Goal: Transaction & Acquisition: Purchase product/service

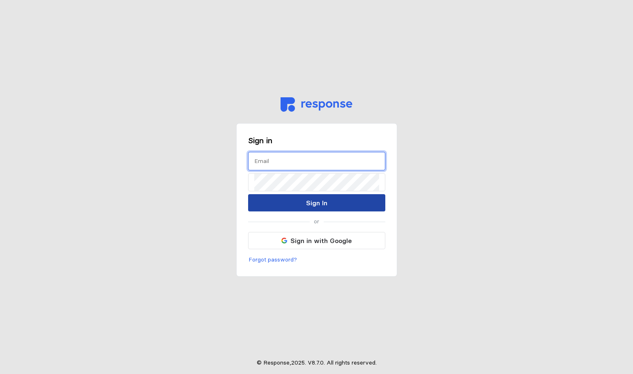
type input "[EMAIL_ADDRESS][DOMAIN_NAME]"
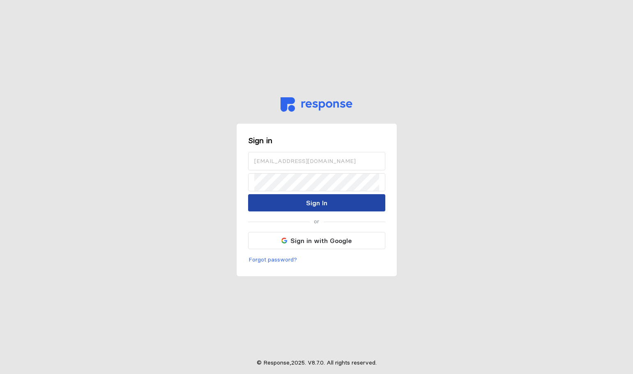
click at [311, 204] on p "Sign In" at bounding box center [316, 203] width 21 height 10
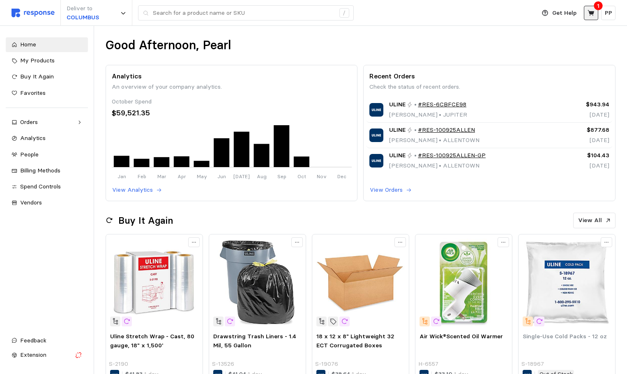
click at [590, 13] on icon at bounding box center [590, 13] width 7 height 6
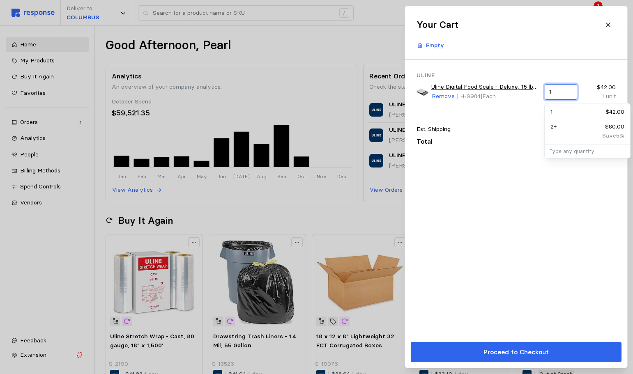
click at [559, 94] on input "1" at bounding box center [560, 92] width 23 height 15
click at [559, 131] on div "Save 5 %" at bounding box center [587, 135] width 74 height 9
type input "2"
click at [549, 42] on div "Your Cart Empty" at bounding box center [516, 32] width 211 height 41
click at [378, 30] on div at bounding box center [316, 187] width 633 height 374
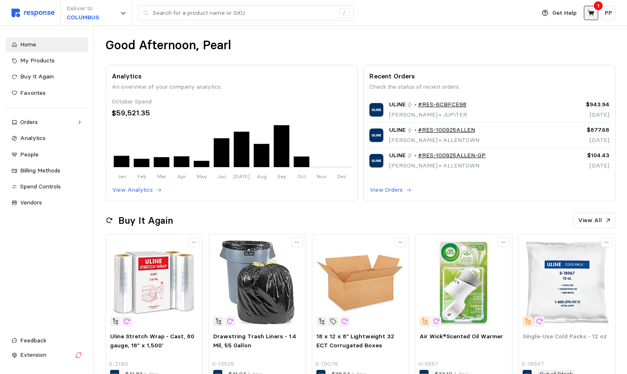
click at [592, 7] on button at bounding box center [590, 13] width 14 height 14
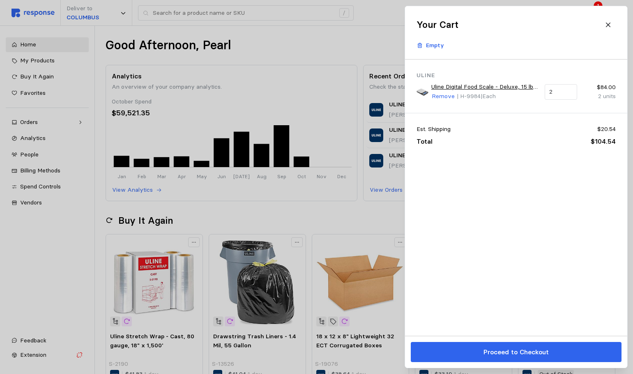
click at [375, 12] on div at bounding box center [316, 187] width 633 height 374
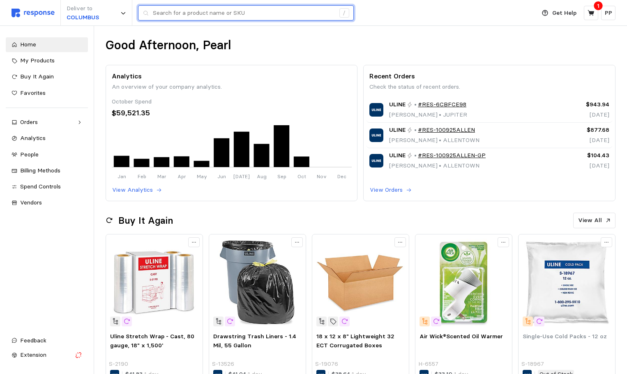
click at [160, 16] on input "text" at bounding box center [244, 13] width 182 height 15
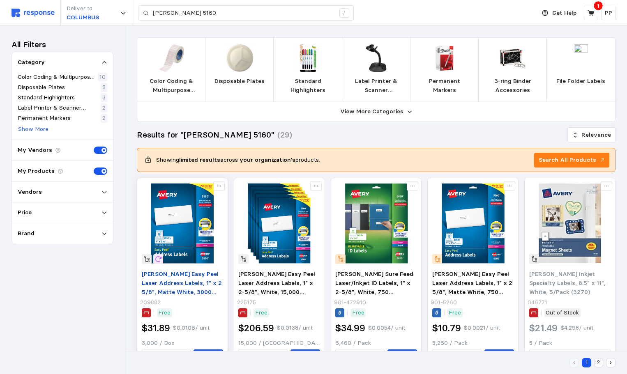
click at [170, 283] on span "[PERSON_NAME] Easy Peel Laser Address Labels, 1" x 2 5/8", Matte White, 3000 La…" at bounding box center [182, 287] width 80 height 34
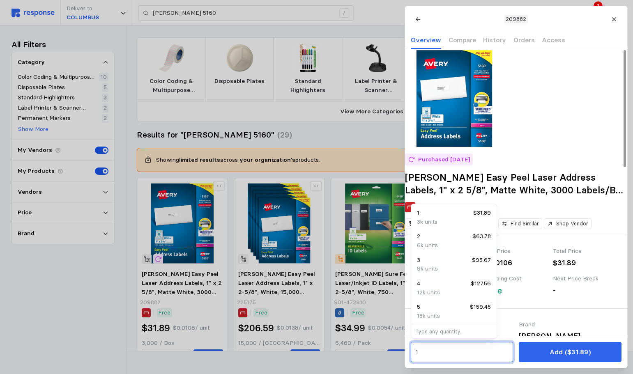
click at [465, 351] on input "1" at bounding box center [461, 352] width 93 height 15
click at [454, 216] on div "1 $31.89" at bounding box center [454, 213] width 74 height 9
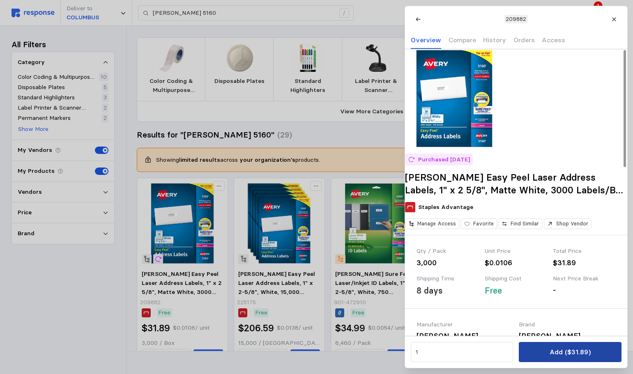
click at [569, 355] on p "Add ($31.89)" at bounding box center [569, 352] width 41 height 10
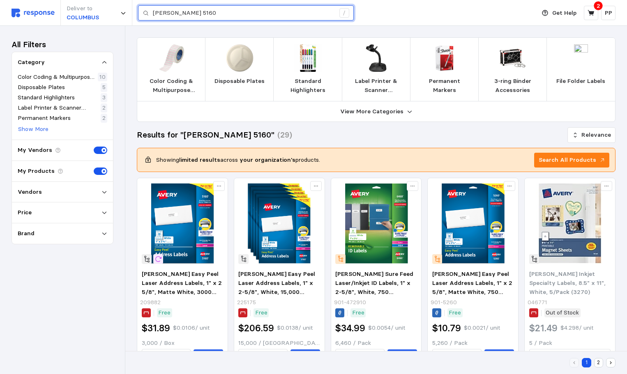
click at [186, 11] on input "[PERSON_NAME] 5160" at bounding box center [244, 13] width 182 height 15
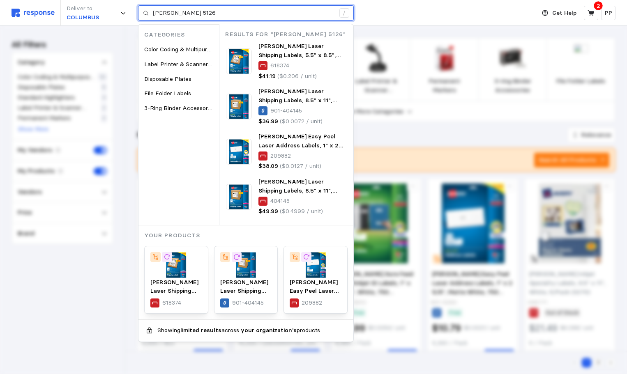
type input "[PERSON_NAME] 5126"
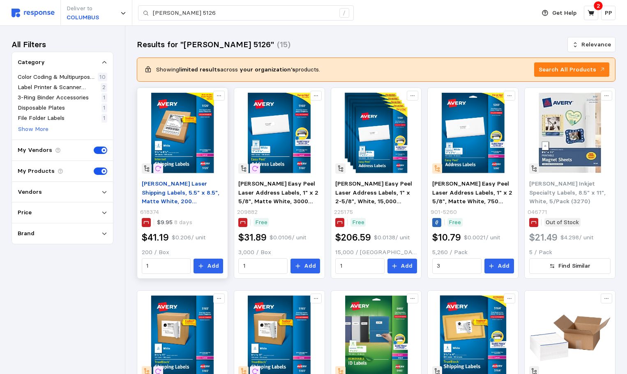
click at [185, 194] on span "[PERSON_NAME] Laser Shipping Labels, 5.5" x 8.5", Matte White, 200 Labels/Box (…" at bounding box center [181, 197] width 78 height 34
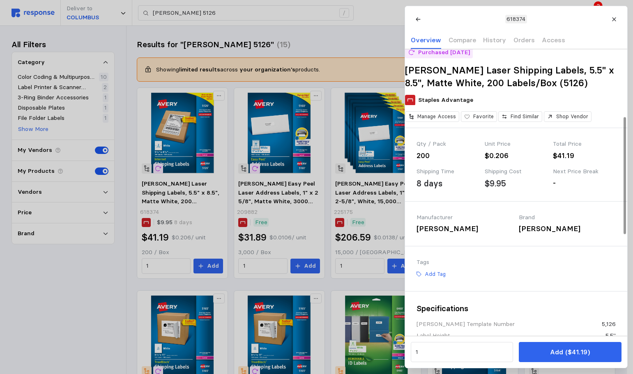
scroll to position [164, 0]
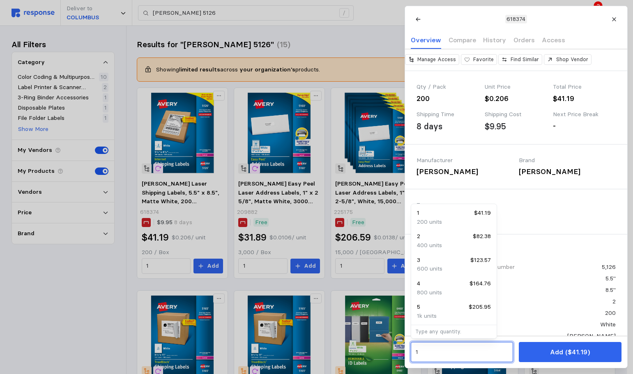
click at [439, 353] on input "1" at bounding box center [461, 352] width 93 height 15
click at [452, 239] on div "2 $82.38" at bounding box center [454, 236] width 74 height 9
type input "2"
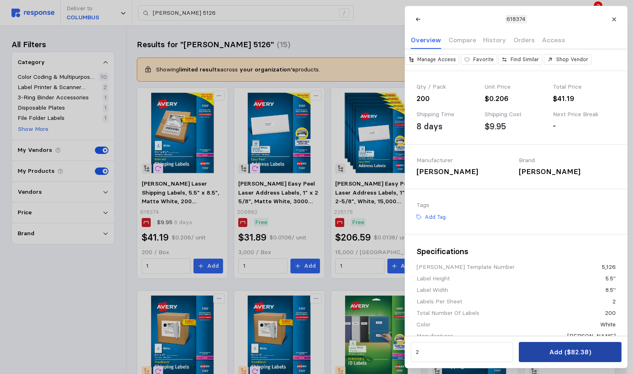
click at [565, 352] on p "Add ($82.38)" at bounding box center [570, 352] width 42 height 10
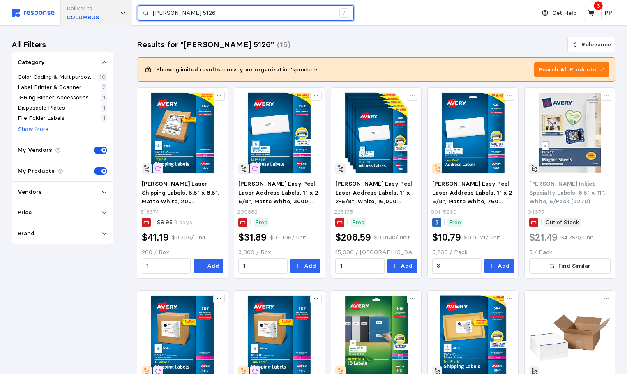
drag, startPoint x: 193, startPoint y: 14, endPoint x: 117, endPoint y: 12, distance: 75.6
click at [117, 12] on div "Deliver to COLUMBUS avery 5126 /" at bounding box center [270, 13] width 519 height 26
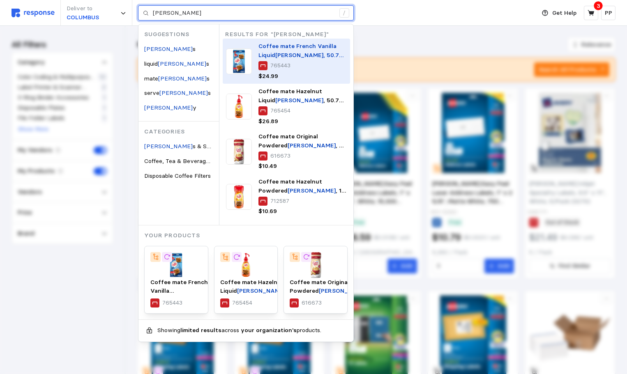
click at [328, 45] on span "Coffee mate French Vanilla Liquid" at bounding box center [297, 50] width 78 height 16
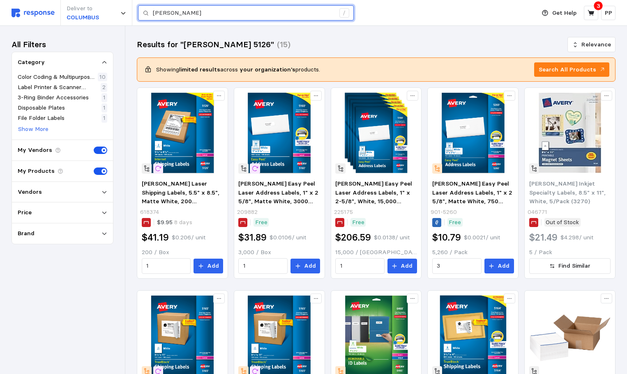
type input "[PERSON_NAME]"
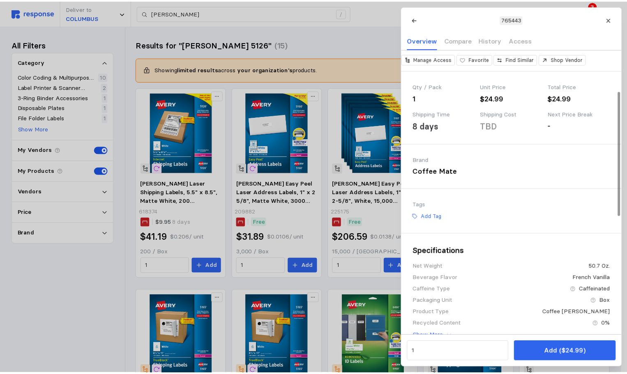
scroll to position [82, 0]
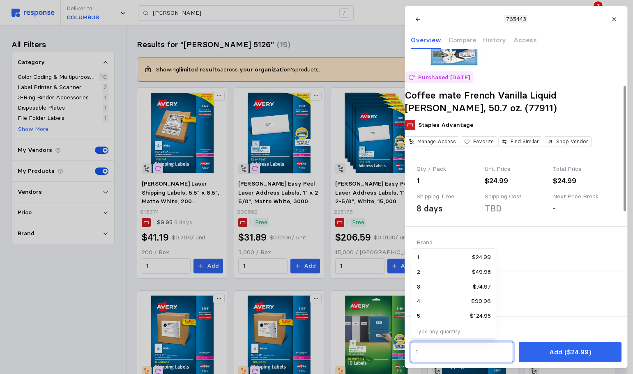
click at [444, 347] on input "1" at bounding box center [461, 352] width 93 height 15
click at [461, 281] on div "3 $74.97" at bounding box center [453, 287] width 83 height 15
type input "3"
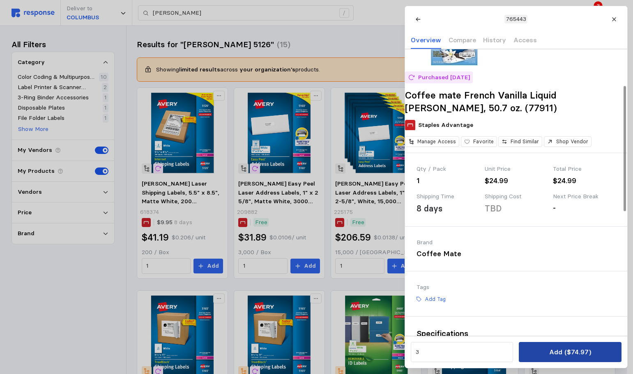
click at [560, 347] on p "Add ($74.97)" at bounding box center [570, 352] width 42 height 10
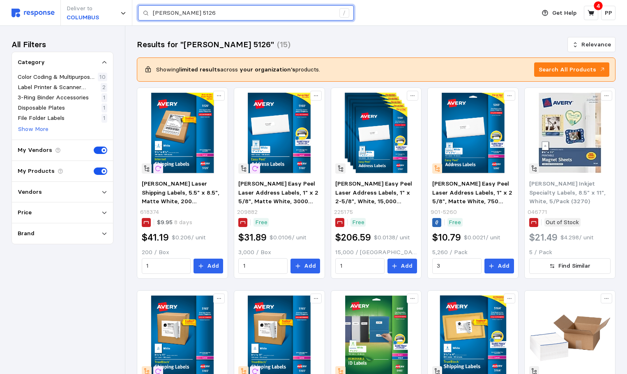
drag, startPoint x: 223, startPoint y: 9, endPoint x: 55, endPoint y: 15, distance: 168.0
click at [55, 15] on div "Deliver to COLUMBUS avery 5126 /" at bounding box center [270, 13] width 519 height 26
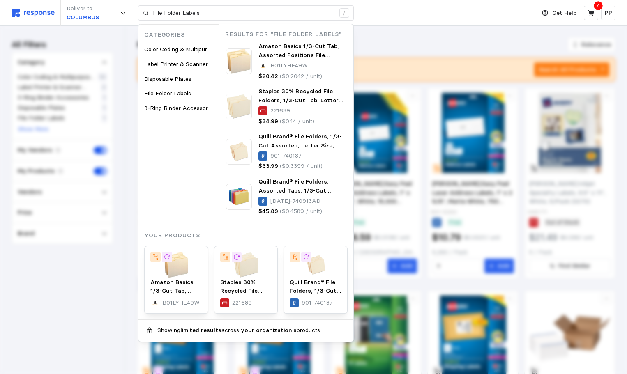
type input "[PERSON_NAME] 5126"
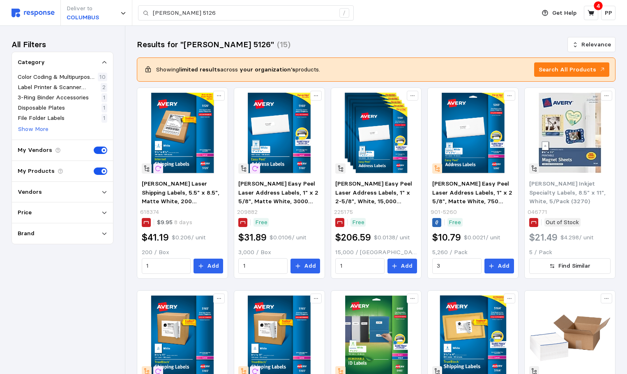
click at [41, 11] on img at bounding box center [32, 13] width 43 height 9
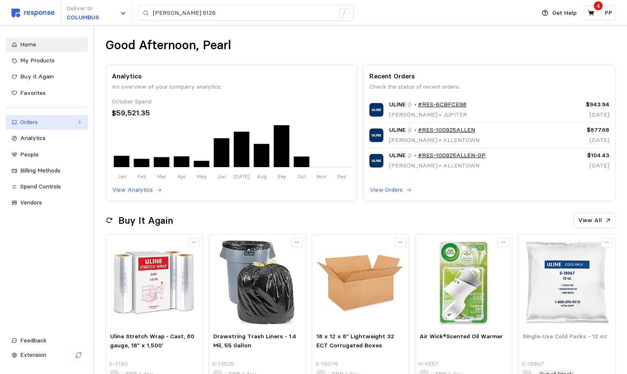
click at [43, 121] on div "Orders" at bounding box center [46, 122] width 53 height 9
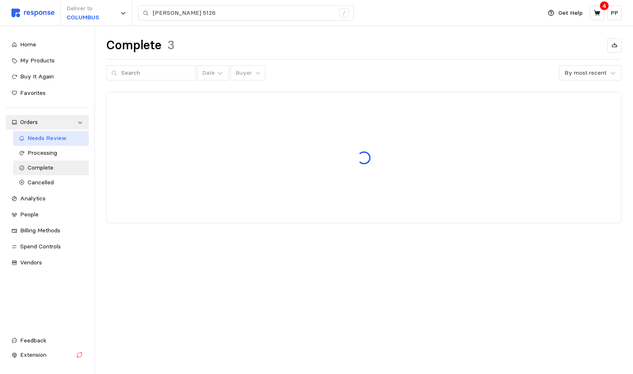
click at [46, 138] on span "Needs Review" at bounding box center [47, 137] width 39 height 7
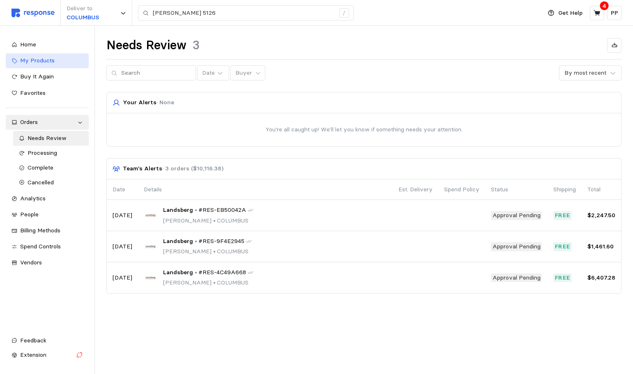
click at [39, 55] on link "My Products" at bounding box center [47, 60] width 83 height 15
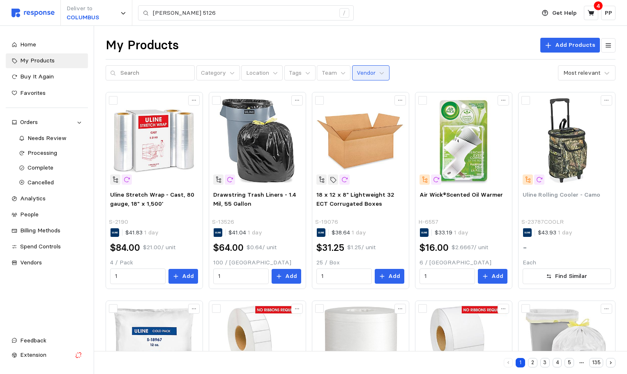
click at [356, 72] on p "Vendor" at bounding box center [365, 73] width 19 height 9
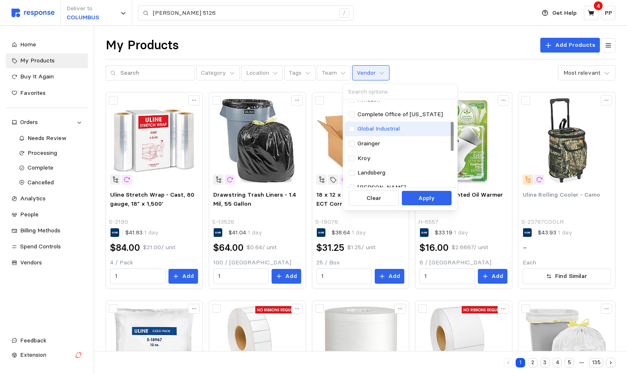
scroll to position [82, 0]
click at [379, 123] on div "Landsberg" at bounding box center [399, 128] width 110 height 15
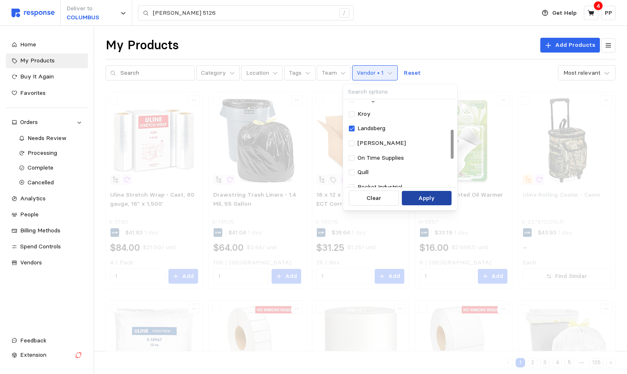
click at [427, 199] on p "Apply" at bounding box center [426, 198] width 16 height 9
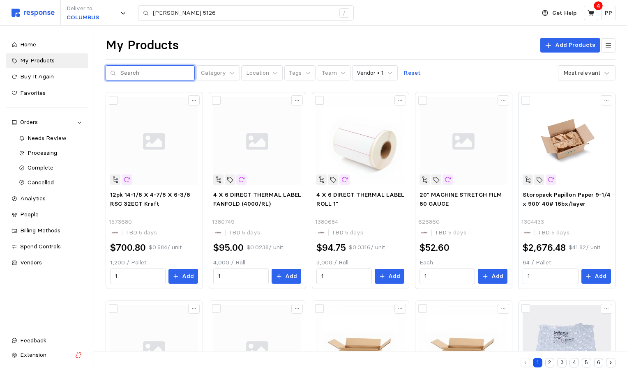
click at [132, 71] on input "text" at bounding box center [155, 73] width 70 height 15
type input "12X9X6"
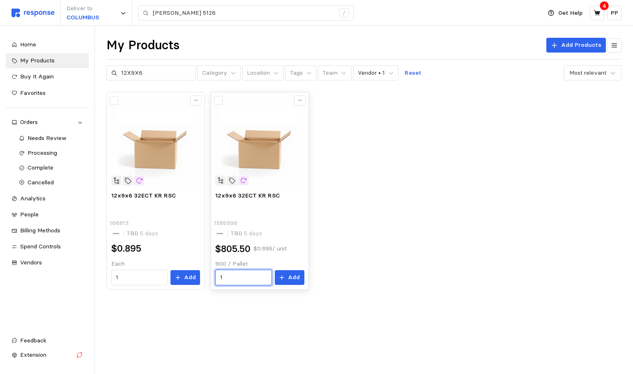
click at [239, 281] on input "1" at bounding box center [243, 277] width 47 height 15
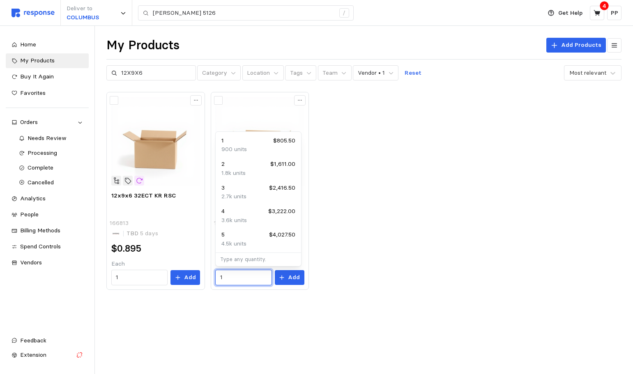
click at [252, 174] on div "1.8k units" at bounding box center [258, 173] width 74 height 9
type input "2"
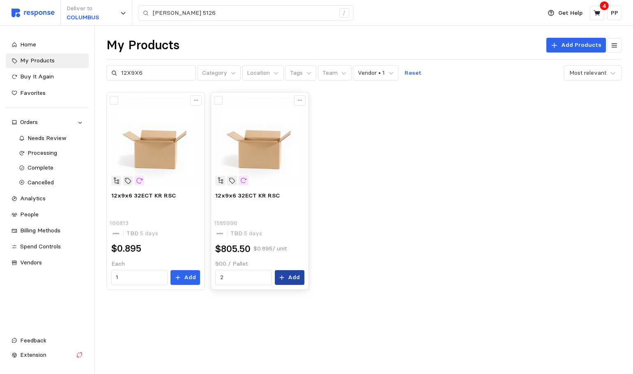
click at [282, 282] on button "Add" at bounding box center [290, 277] width 30 height 15
drag, startPoint x: 147, startPoint y: 74, endPoint x: 56, endPoint y: 69, distance: 91.3
click at [56, 70] on div "Deliver to COLUMBUS avery 5126 / Get Help 5 PP [PERSON_NAME] 5126 / Home My Pro…" at bounding box center [316, 187] width 633 height 374
click at [405, 75] on p "Reset" at bounding box center [412, 73] width 17 height 9
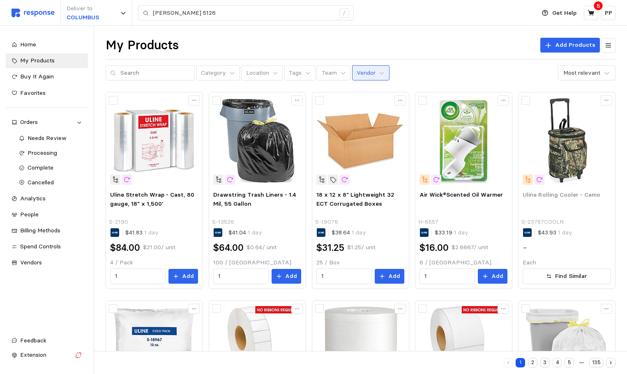
click at [377, 76] on button "Vendor" at bounding box center [370, 73] width 37 height 16
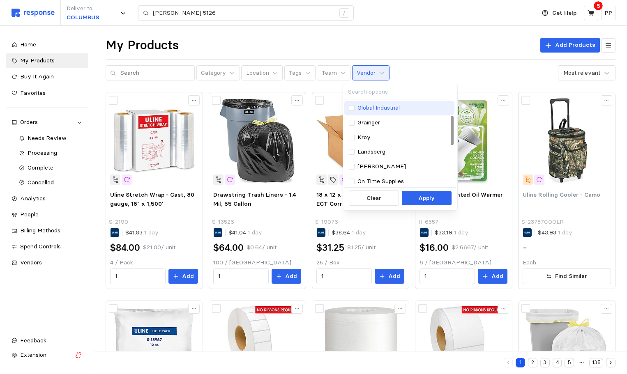
scroll to position [41, 0]
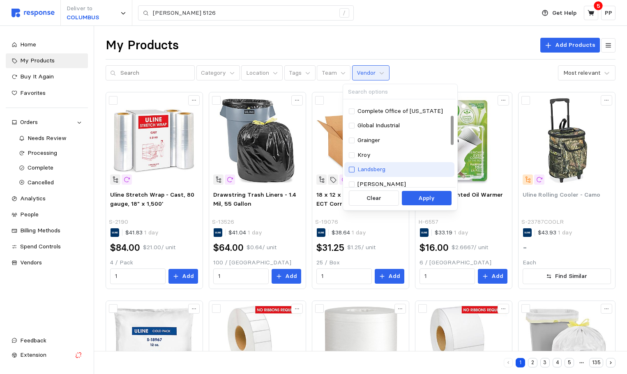
click at [350, 172] on div at bounding box center [352, 170] width 6 height 6
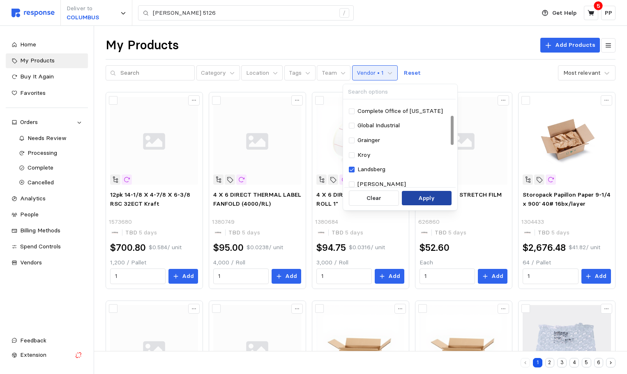
click at [409, 195] on button "Apply" at bounding box center [427, 198] width 50 height 15
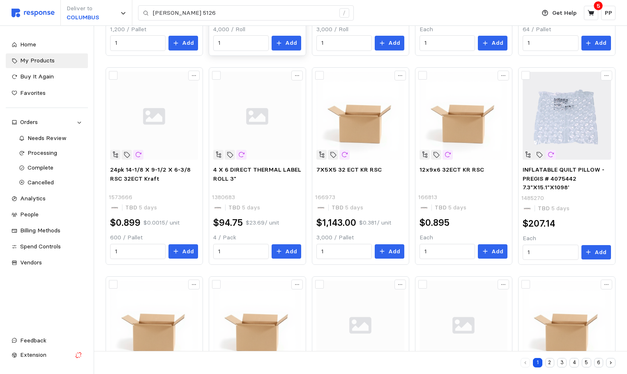
scroll to position [246, 0]
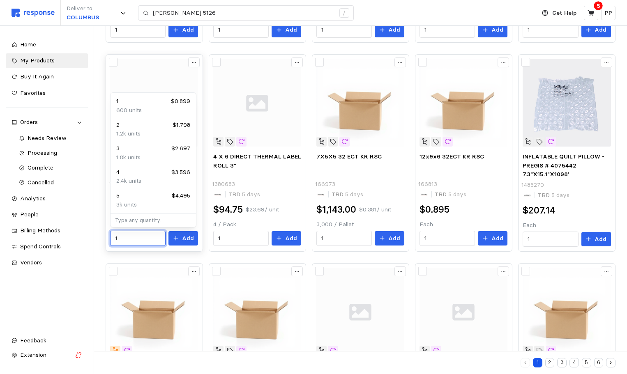
click at [141, 237] on input "1" at bounding box center [138, 238] width 46 height 15
click at [153, 146] on div "3 $2.697" at bounding box center [153, 148] width 74 height 9
type input "3"
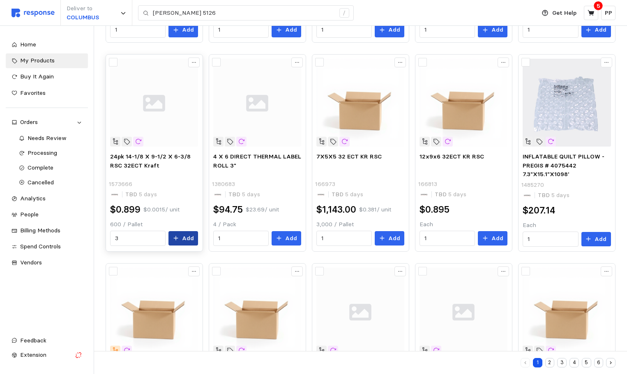
click at [184, 238] on p "Add" at bounding box center [188, 238] width 12 height 9
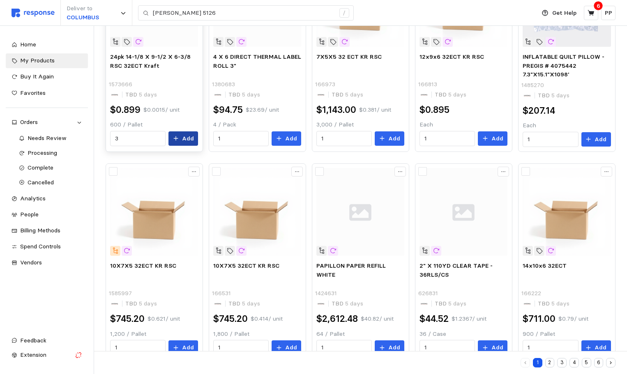
scroll to position [367, 0]
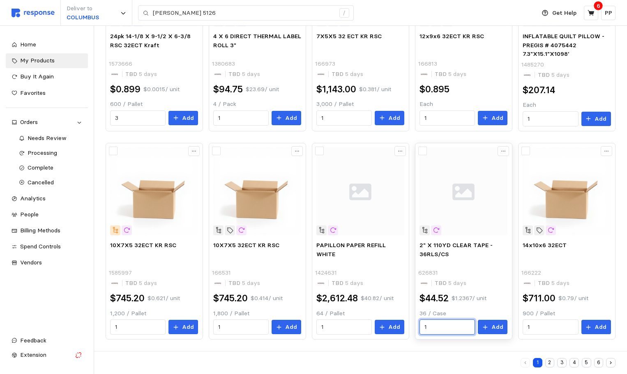
click at [450, 328] on input "1" at bounding box center [447, 327] width 46 height 15
type input "1"
type input "24"
click at [488, 326] on icon at bounding box center [485, 327] width 6 height 6
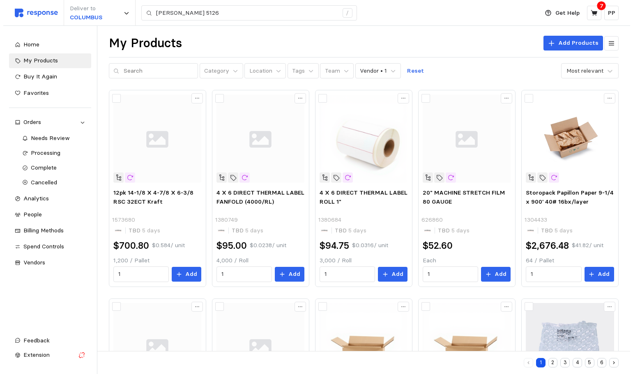
scroll to position [0, 0]
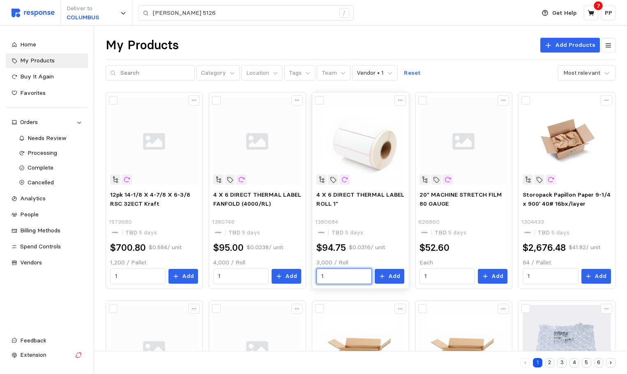
click at [342, 270] on input "1" at bounding box center [344, 276] width 46 height 15
click at [456, 55] on div "My Products Add Products Category Location Tags Team Vendor • 1 Reset Most rele…" at bounding box center [361, 58] width 510 height 43
click at [456, 278] on input "1" at bounding box center [447, 276] width 46 height 15
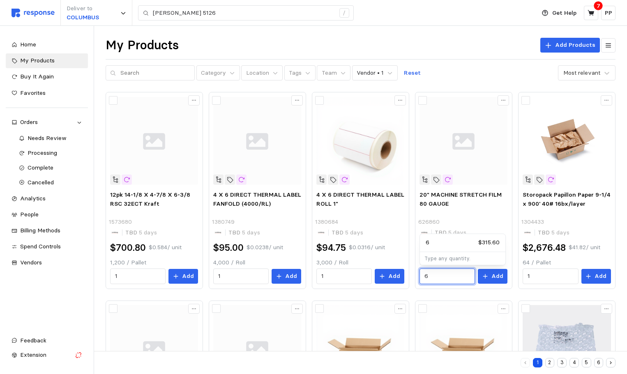
type input "6"
click at [491, 276] on button "Add" at bounding box center [492, 276] width 30 height 15
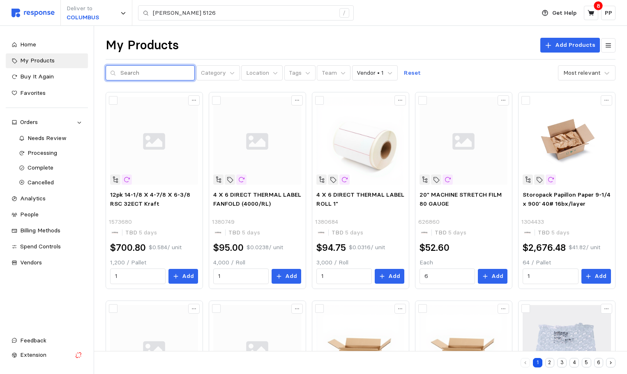
click at [121, 69] on input "text" at bounding box center [155, 73] width 70 height 15
type input "4x6"
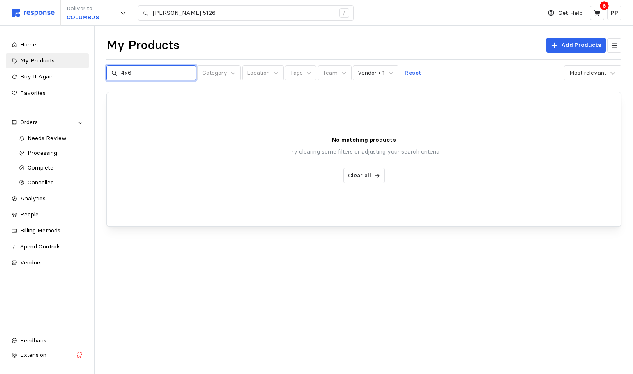
drag, startPoint x: 147, startPoint y: 71, endPoint x: 98, endPoint y: 69, distance: 49.7
click at [98, 69] on div "Deliver to COLUMBUS avery 5126 / Get Help 8 PP [PERSON_NAME] 5126 / Home My Pro…" at bounding box center [316, 187] width 633 height 374
type input "4x6 direct thermal label"
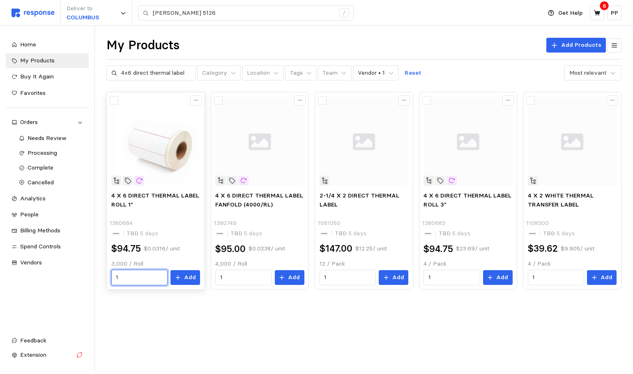
click at [124, 274] on input "1" at bounding box center [139, 277] width 47 height 15
type input "12"
click at [186, 278] on p "Add" at bounding box center [190, 277] width 12 height 9
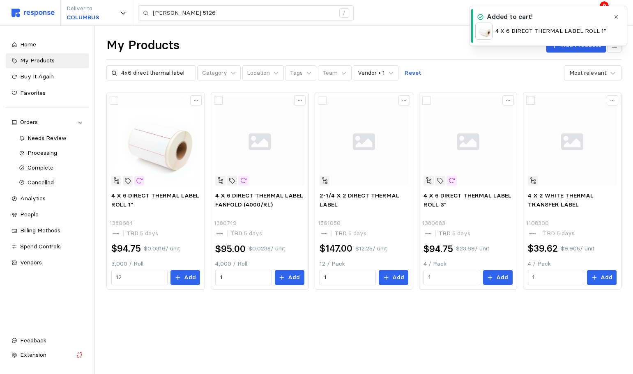
click at [399, 12] on div "Deliver to COLUMBUS avery 5126 /" at bounding box center [274, 13] width 526 height 26
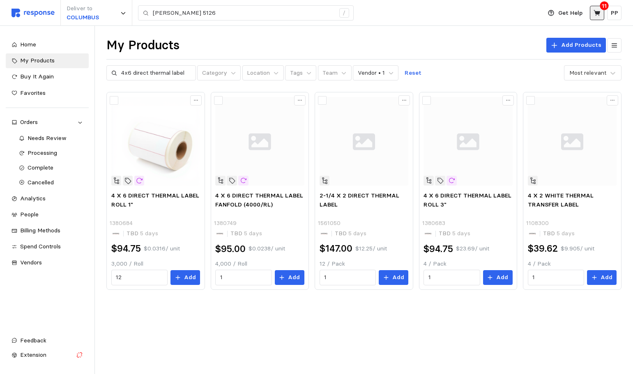
click at [599, 15] on icon at bounding box center [596, 12] width 7 height 7
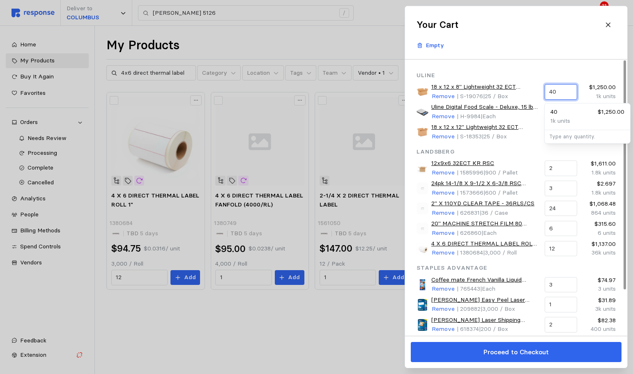
drag, startPoint x: 562, startPoint y: 93, endPoint x: 537, endPoint y: 89, distance: 26.2
click at [537, 89] on div "18 x 12 x 8" Lightweight 32 ECT Corrugated Boxes Remove | S-19076 | 25 / Box 40…" at bounding box center [515, 92] width 205 height 24
type input "20"
click at [576, 116] on div "20 $625.00" at bounding box center [587, 112] width 74 height 9
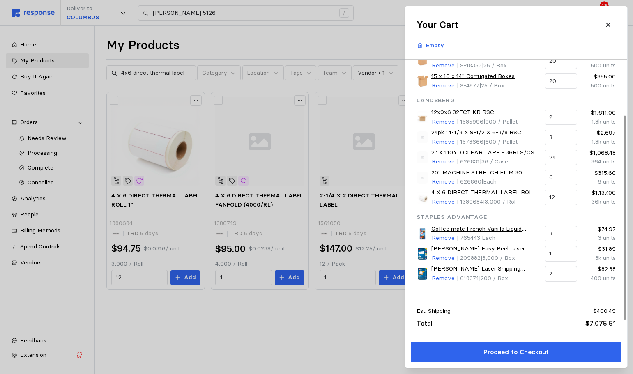
scroll to position [95, 0]
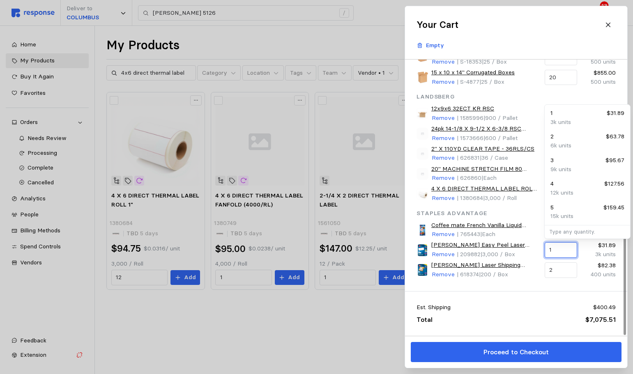
drag, startPoint x: 559, startPoint y: 248, endPoint x: 526, endPoint y: 249, distance: 32.9
click at [526, 249] on div "[PERSON_NAME] Easy Peel Laser Address Labels, 1" x 2 5/8", Matte White, 3000 La…" at bounding box center [515, 250] width 205 height 24
type input "2"
click at [516, 303] on div "Est. Shipping $400.49" at bounding box center [515, 307] width 199 height 9
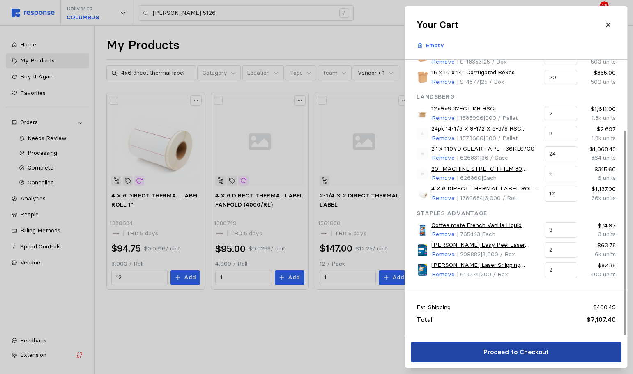
click at [525, 354] on p "Proceed to Checkout" at bounding box center [515, 352] width 65 height 10
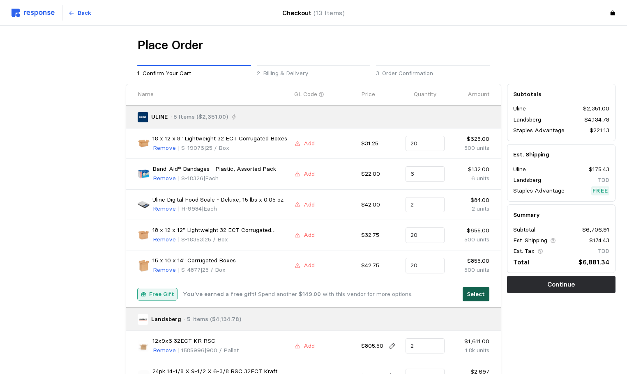
click at [484, 294] on p "Select" at bounding box center [475, 294] width 18 height 9
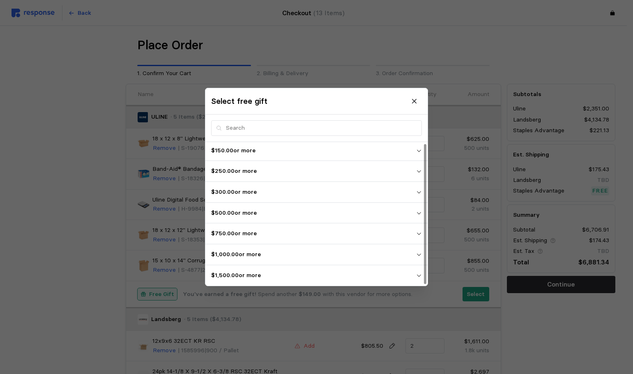
scroll to position [2, 0]
click at [257, 275] on p "$1,500.00 or more" at bounding box center [313, 275] width 205 height 9
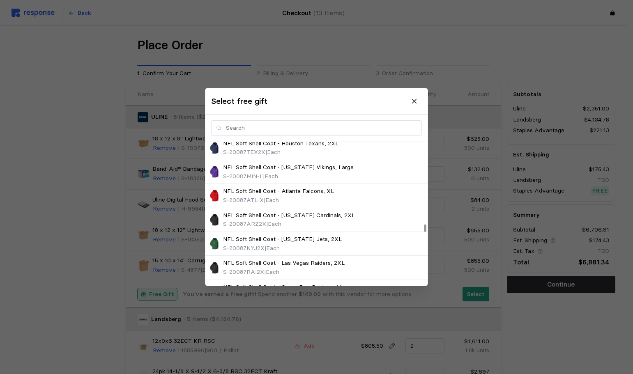
scroll to position [1521, 0]
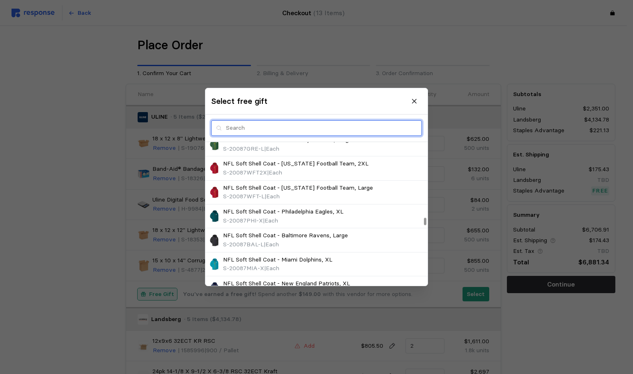
click at [233, 122] on input "text" at bounding box center [321, 128] width 191 height 15
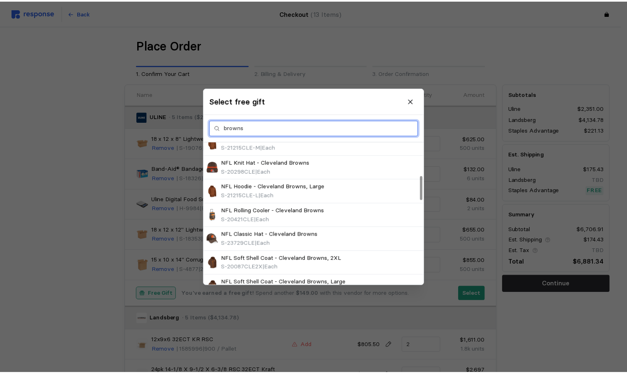
scroll to position [161, 0]
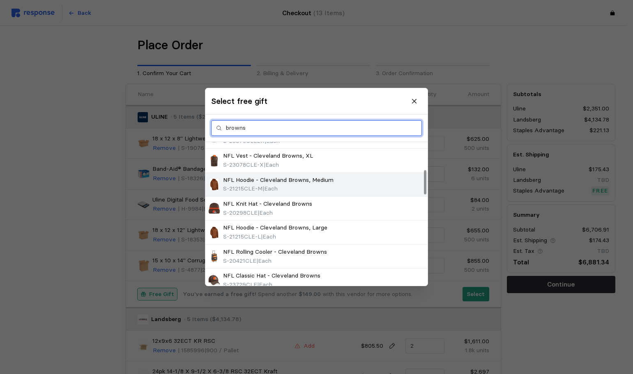
type input "browns"
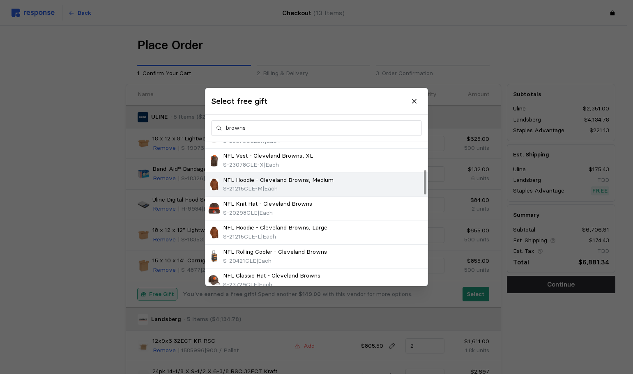
click at [329, 187] on div "S-21215CLE-M | Each" at bounding box center [278, 189] width 110 height 9
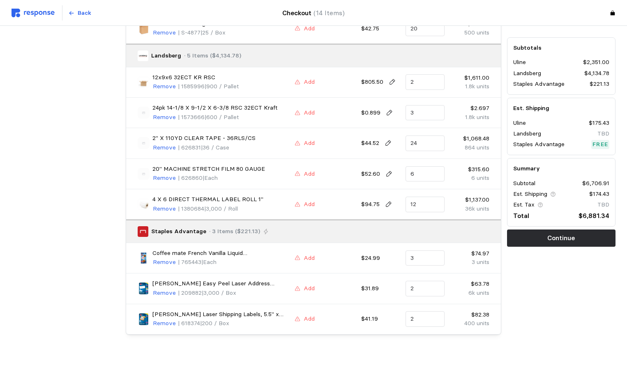
scroll to position [274, 0]
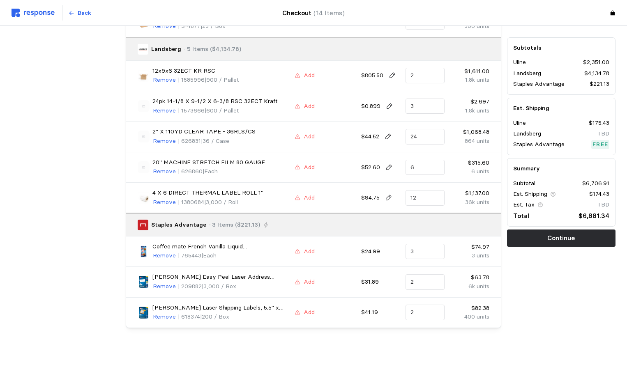
click at [592, 227] on div "Subtotals Uline $2,351.00 Landsberg $4,134.78 Staples Advantage $221.13 Est. Sh…" at bounding box center [561, 141] width 108 height 209
click at [586, 234] on button "Continue" at bounding box center [561, 238] width 108 height 17
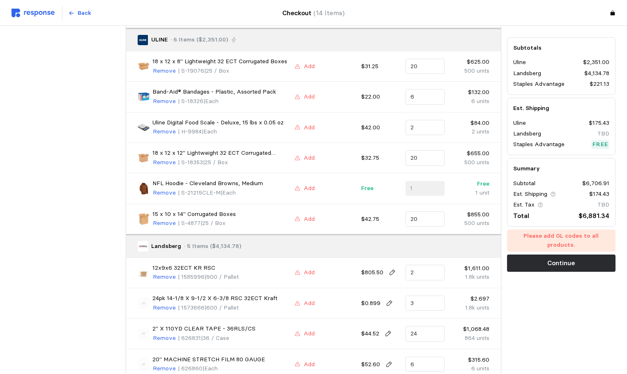
scroll to position [69, 0]
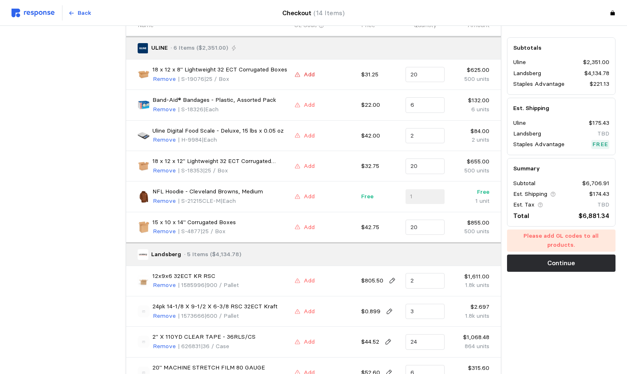
click at [300, 76] on icon at bounding box center [297, 75] width 6 height 6
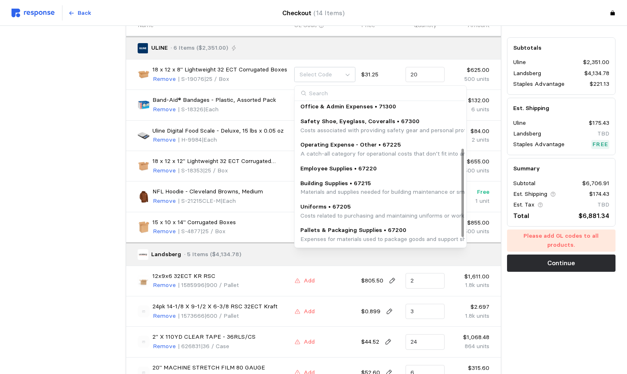
scroll to position [82, 0]
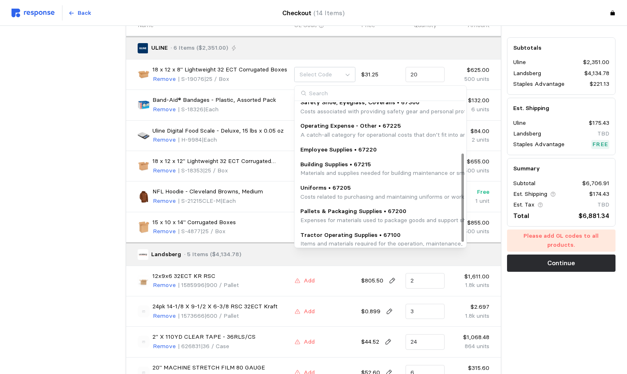
click at [361, 159] on div "Building Supplies • 67215 Materials and supplies needed for building maintenanc…" at bounding box center [501, 168] width 411 height 23
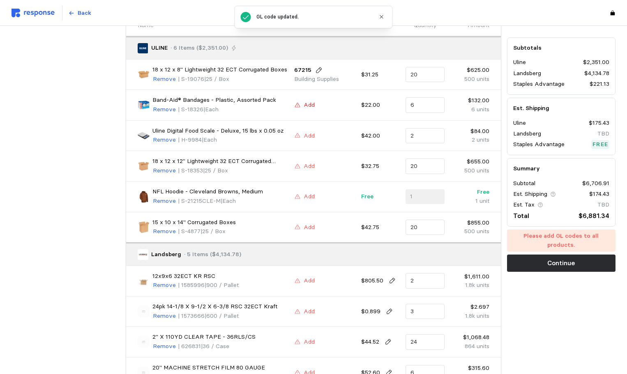
click at [301, 104] on button "Add" at bounding box center [304, 105] width 21 height 10
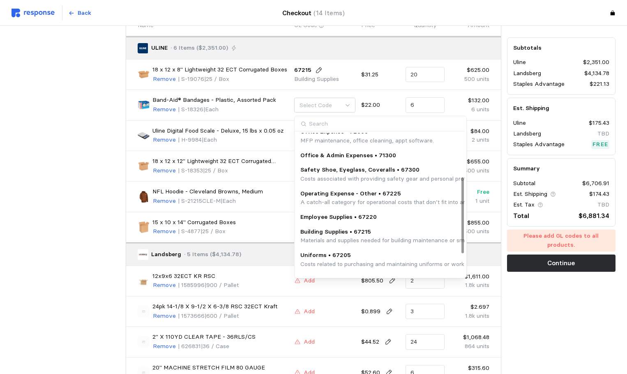
scroll to position [123, 0]
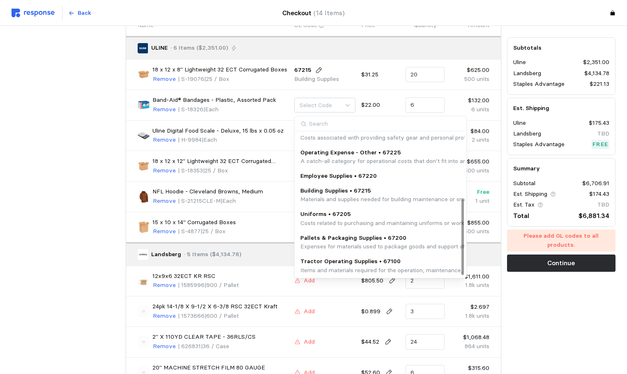
click at [354, 193] on p "Building Supplies • 67215" at bounding box center [467, 190] width 335 height 9
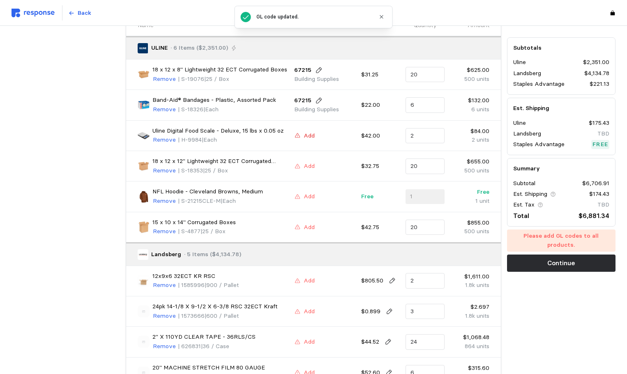
click at [309, 137] on p "Add" at bounding box center [308, 135] width 11 height 9
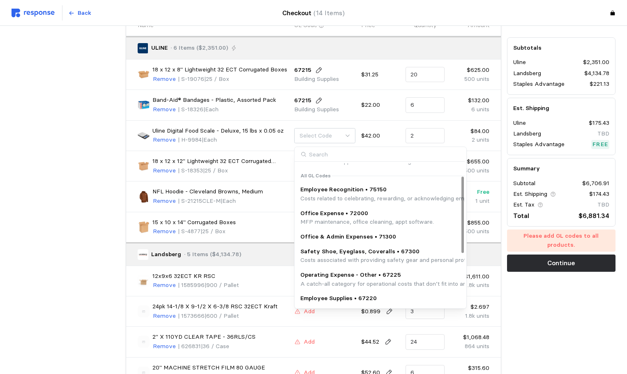
scroll to position [82, 0]
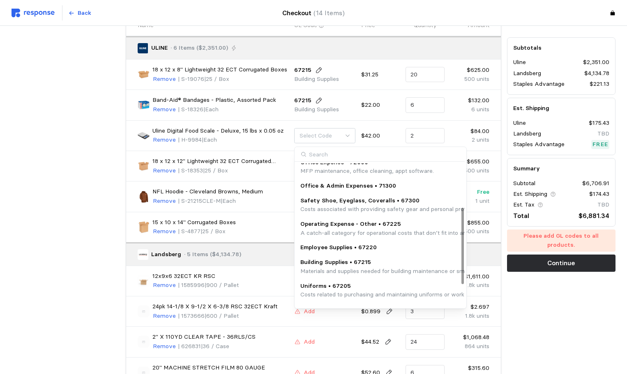
click at [373, 259] on p "Building Supplies • 67215" at bounding box center [467, 262] width 335 height 9
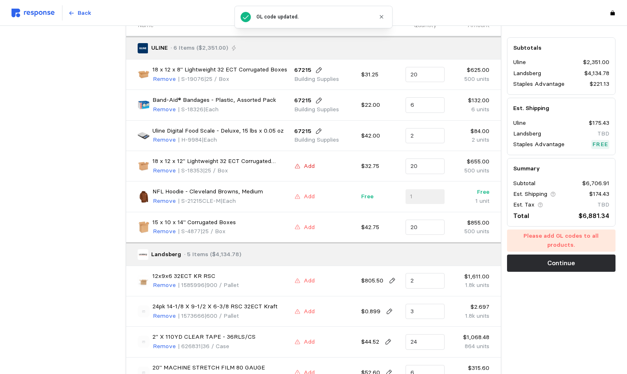
click at [300, 164] on icon at bounding box center [297, 166] width 6 height 6
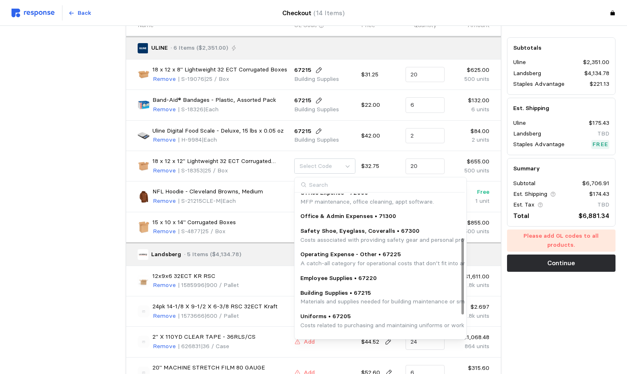
click at [356, 297] on p "Building Supplies • 67215" at bounding box center [467, 293] width 335 height 9
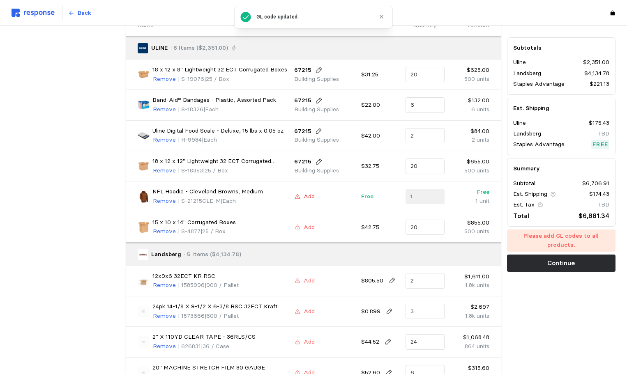
click at [308, 193] on p "Add" at bounding box center [308, 196] width 11 height 9
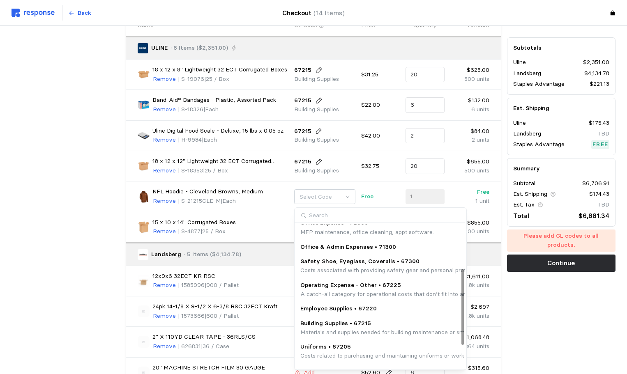
click at [370, 325] on p "Building Supplies • 67215" at bounding box center [467, 323] width 335 height 9
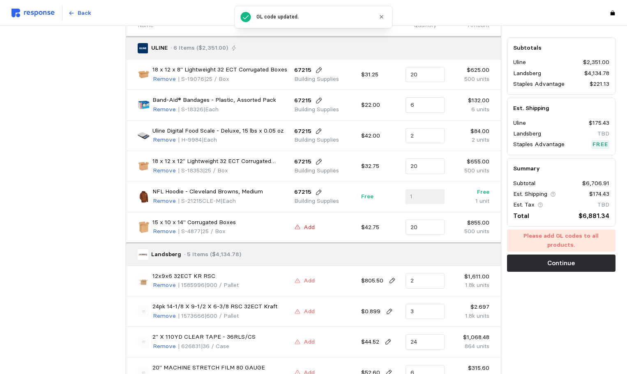
click at [299, 227] on icon at bounding box center [297, 227] width 5 height 5
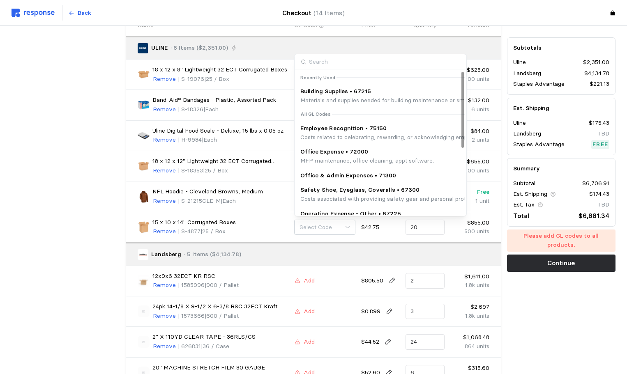
click at [379, 99] on p "Materials and supplies needed for building maintenance or small-scale improveme…" at bounding box center [467, 100] width 335 height 9
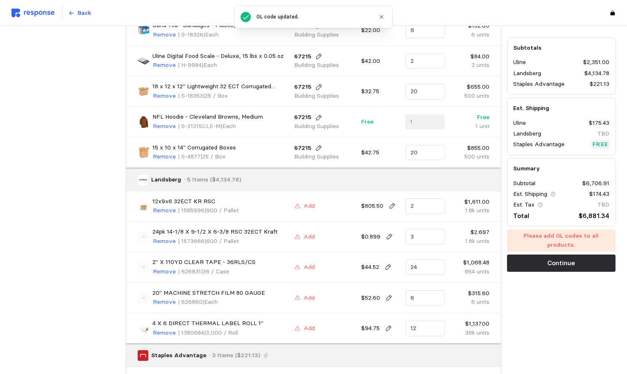
scroll to position [151, 0]
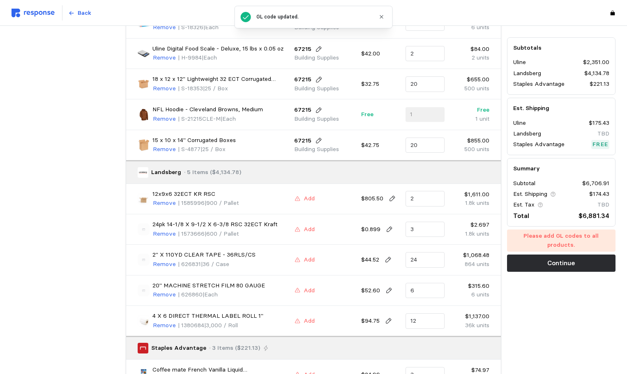
click at [320, 201] on div "Add" at bounding box center [324, 199] width 61 height 10
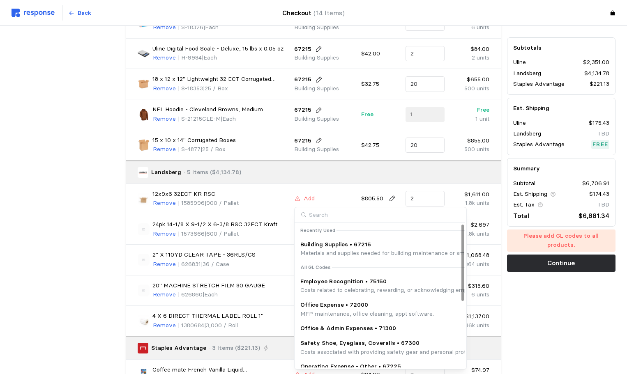
click at [345, 249] on p "Materials and supplies needed for building maintenance or small-scale improveme…" at bounding box center [467, 253] width 335 height 9
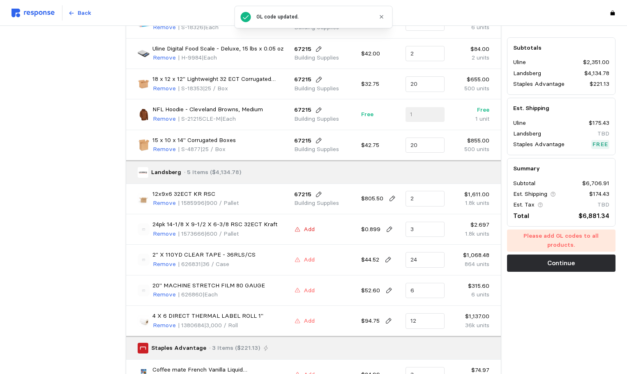
click at [306, 225] on button "Add" at bounding box center [304, 230] width 21 height 10
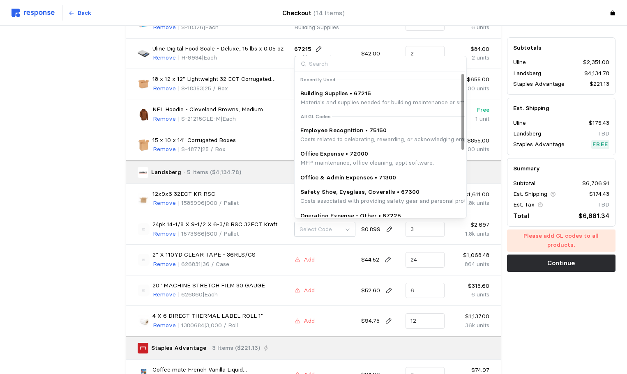
click at [346, 96] on p "Building Supplies • 67215" at bounding box center [467, 93] width 335 height 9
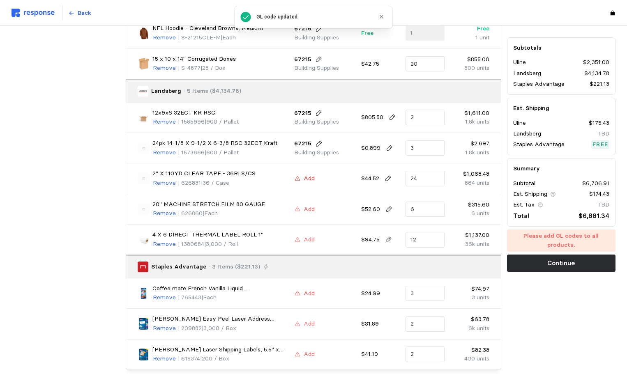
scroll to position [233, 0]
click at [302, 179] on button "Add" at bounding box center [304, 178] width 21 height 10
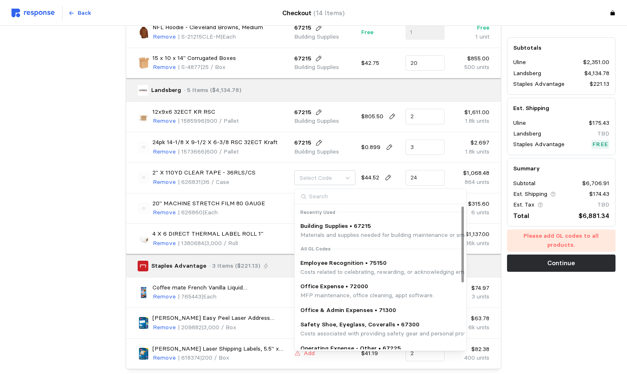
click at [383, 228] on p "Building Supplies • 67215" at bounding box center [467, 226] width 335 height 9
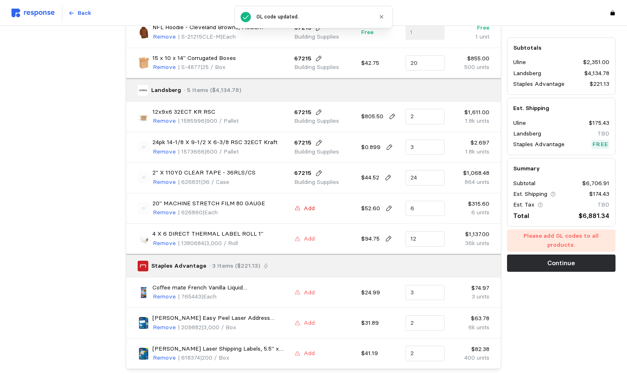
click at [304, 207] on p "Add" at bounding box center [308, 208] width 11 height 9
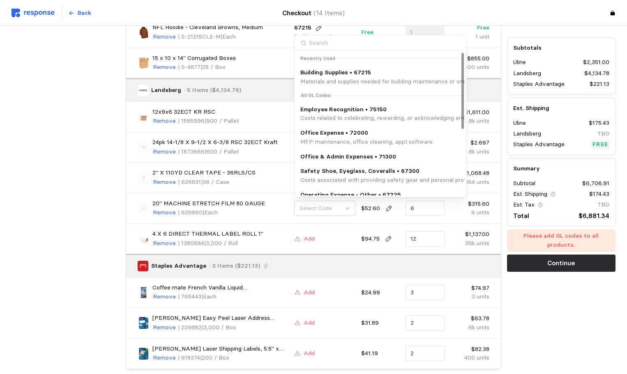
click at [356, 75] on p "Building Supplies • 67215" at bounding box center [467, 72] width 335 height 9
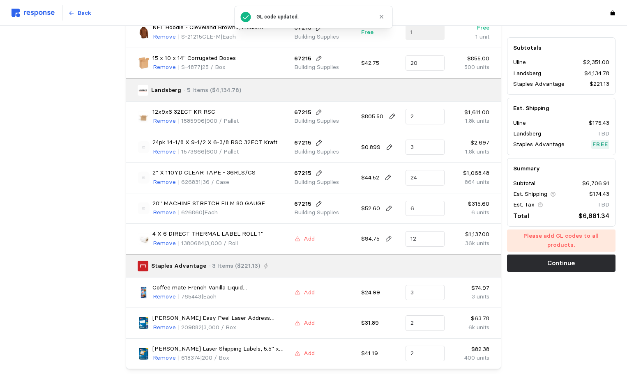
click at [316, 237] on div "Add" at bounding box center [324, 239] width 61 height 10
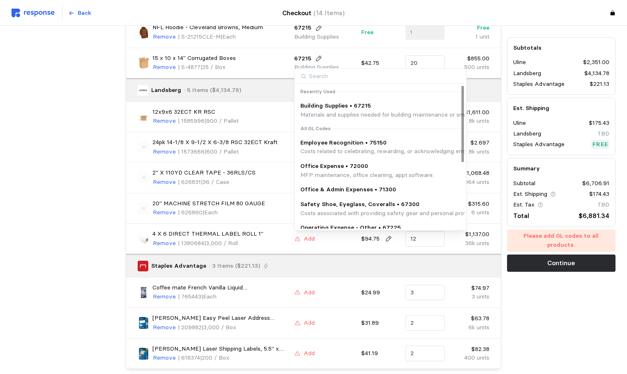
click at [339, 108] on p "Building Supplies • 67215" at bounding box center [467, 105] width 335 height 9
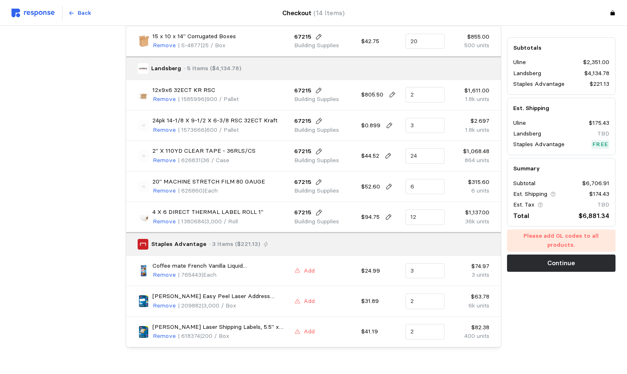
scroll to position [274, 0]
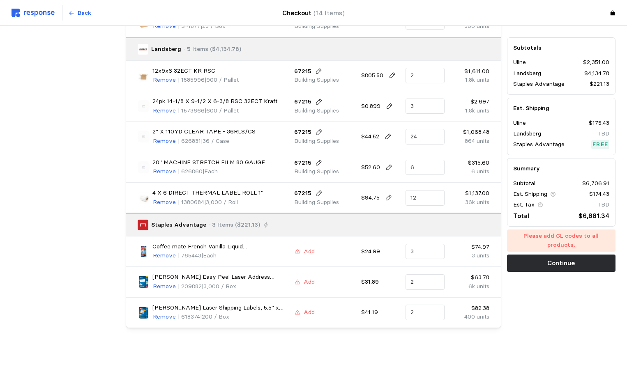
click at [315, 257] on div "Add" at bounding box center [324, 252] width 67 height 16
click at [308, 252] on p "Add" at bounding box center [308, 251] width 11 height 9
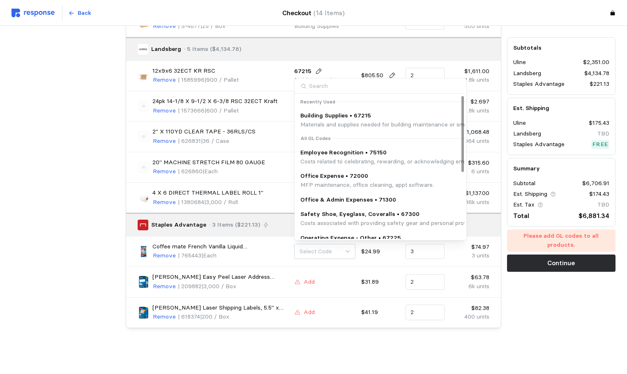
click at [331, 115] on p "Building Supplies • 67215" at bounding box center [467, 115] width 335 height 9
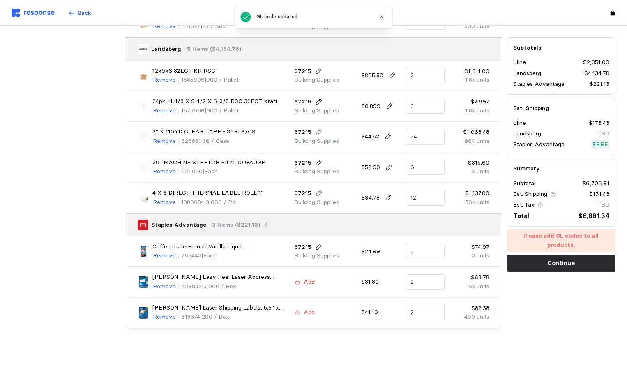
click at [308, 281] on p "Add" at bounding box center [308, 282] width 11 height 9
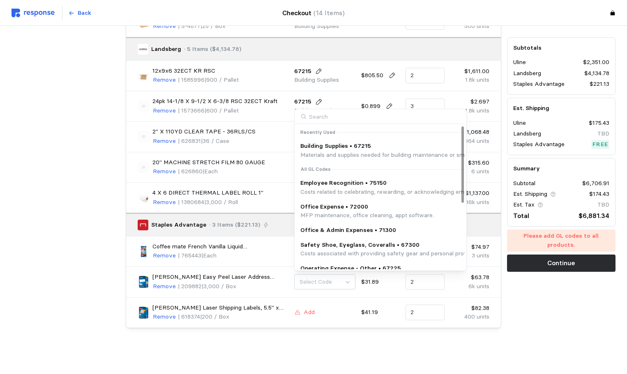
click at [329, 149] on p "Building Supplies • 67215" at bounding box center [467, 146] width 335 height 9
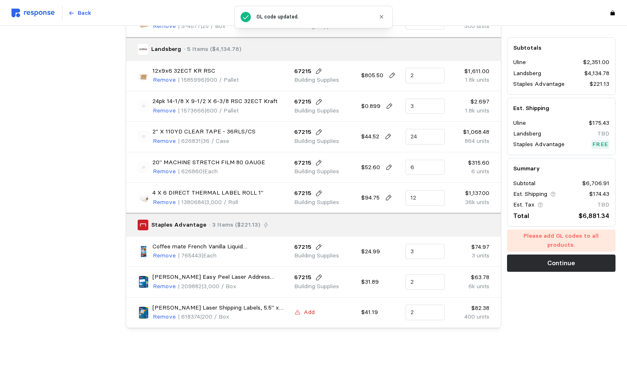
click at [304, 314] on p "Add" at bounding box center [308, 312] width 11 height 9
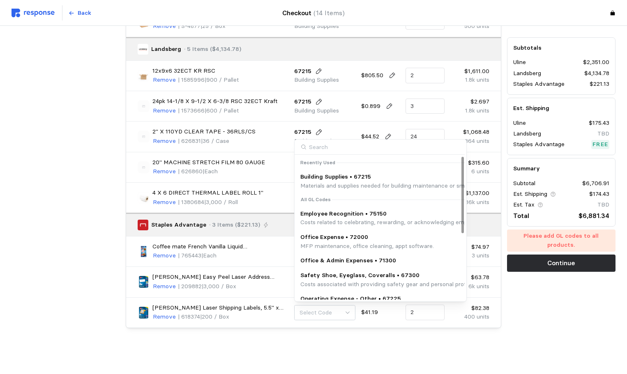
click at [321, 179] on p "Building Supplies • 67215" at bounding box center [467, 176] width 335 height 9
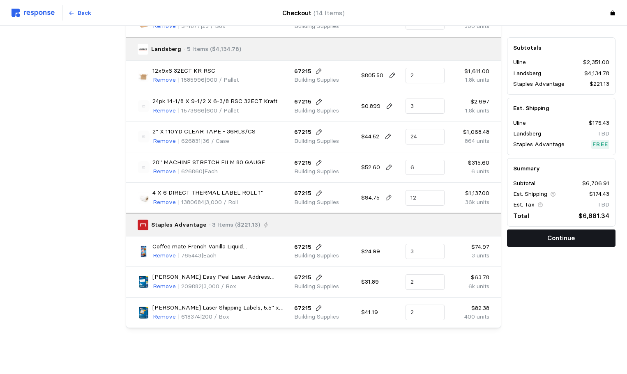
click at [539, 237] on button "Continue" at bounding box center [561, 238] width 108 height 17
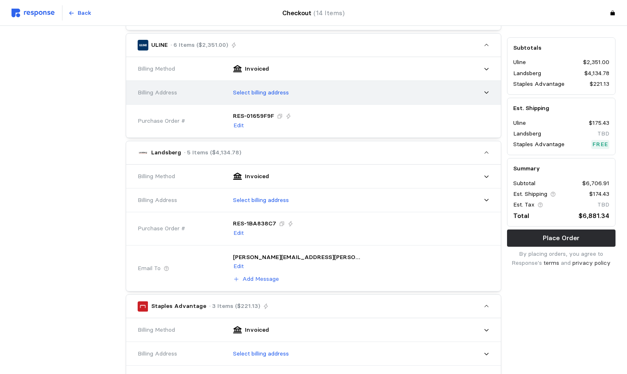
click at [250, 90] on p "Select billing address" at bounding box center [261, 92] width 56 height 9
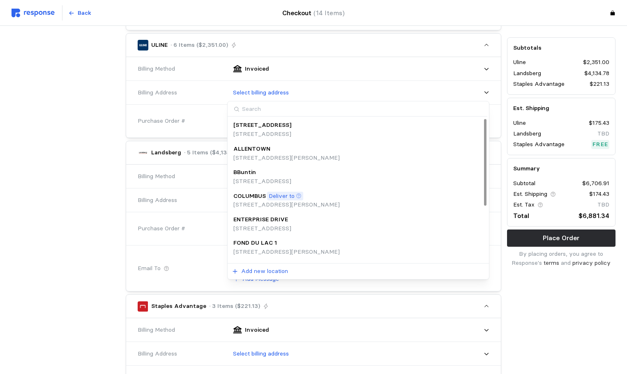
click at [259, 195] on p "COLUMBUS" at bounding box center [249, 196] width 32 height 9
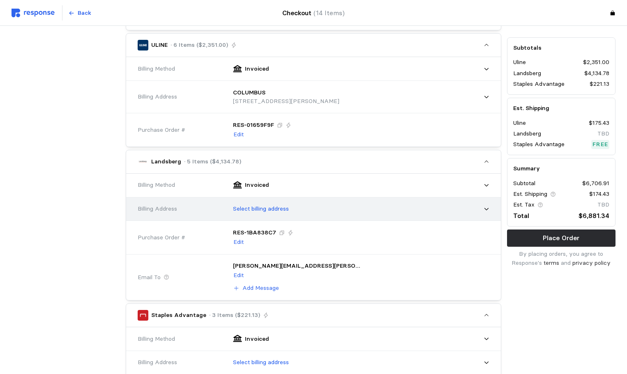
click at [285, 219] on div "Select billing address" at bounding box center [358, 209] width 262 height 21
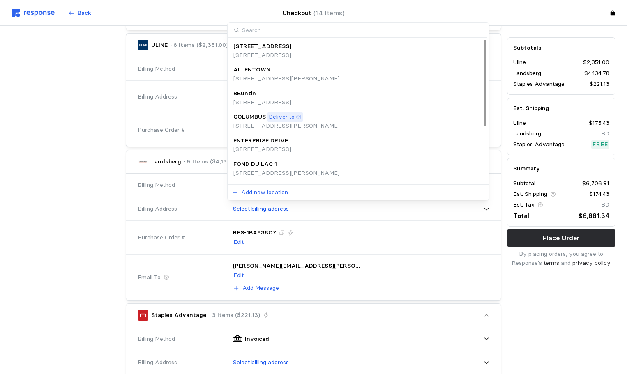
click at [271, 120] on p "Deliver to" at bounding box center [282, 116] width 26 height 9
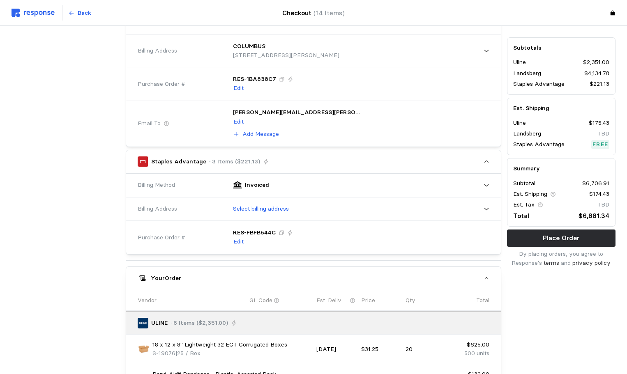
scroll to position [438, 0]
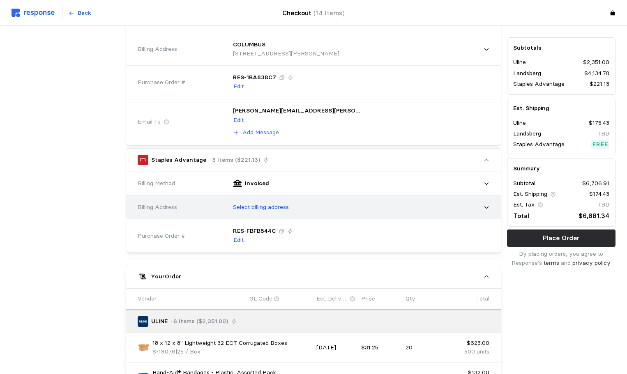
click at [295, 206] on div "Select billing address" at bounding box center [358, 207] width 262 height 21
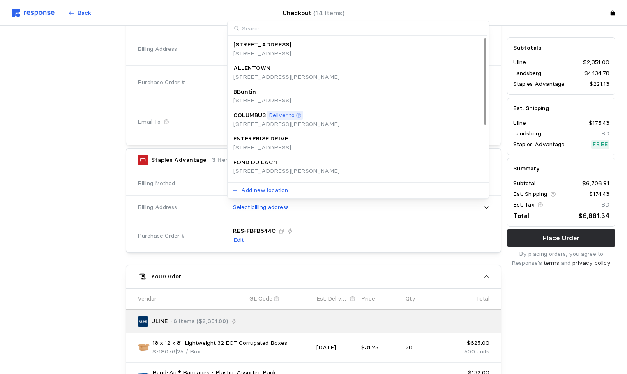
click at [291, 111] on p "Deliver to" at bounding box center [282, 115] width 26 height 9
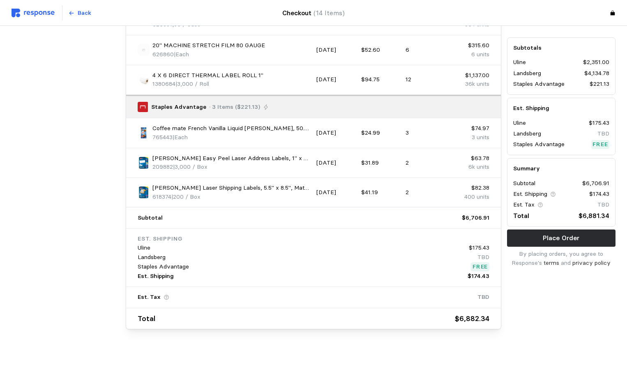
scroll to position [1037, 0]
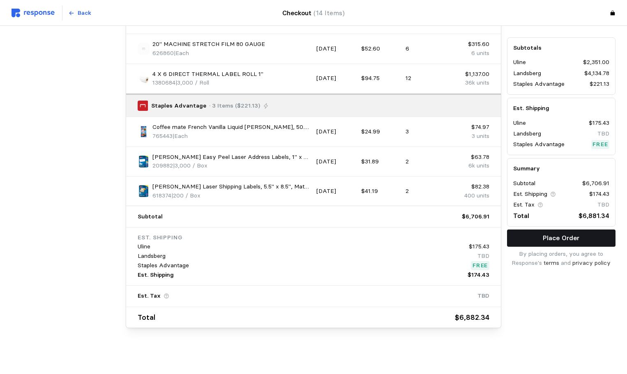
click at [601, 239] on button "Place Order" at bounding box center [561, 238] width 108 height 17
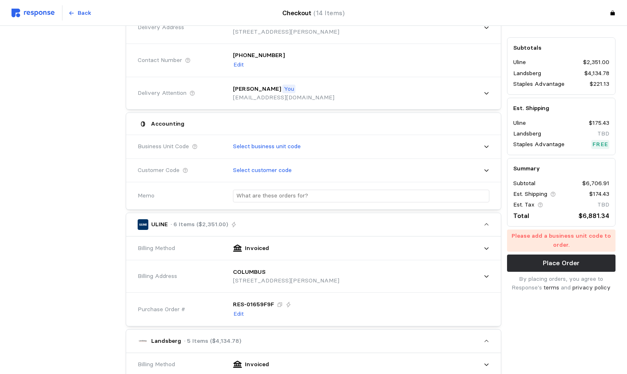
scroll to position [93, 0]
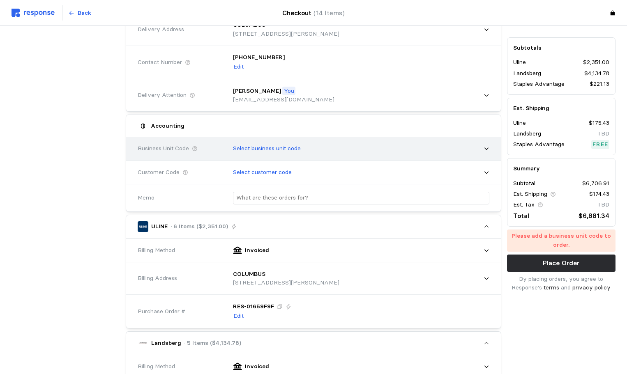
click at [274, 147] on p "Select business unit code" at bounding box center [267, 148] width 68 height 9
type input "704"
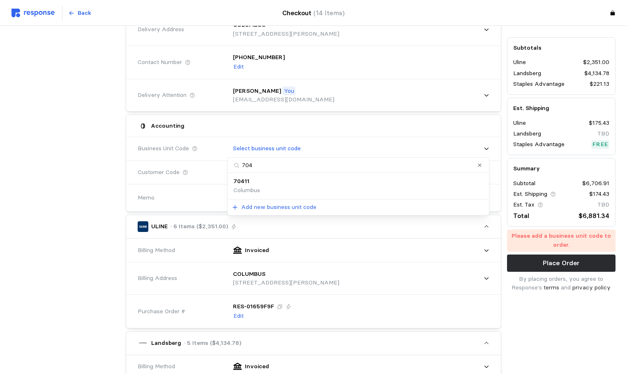
click at [266, 188] on div "70411 [GEOGRAPHIC_DATA]" at bounding box center [358, 186] width 250 height 18
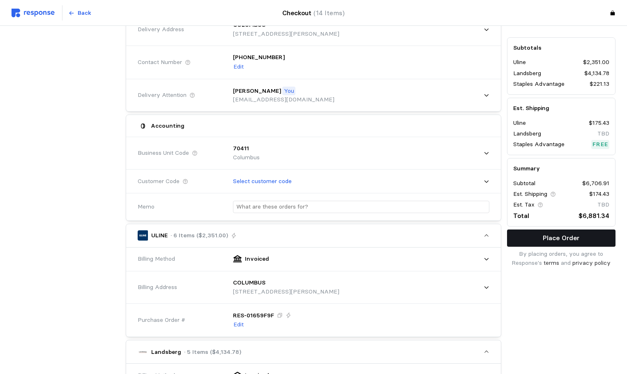
click at [562, 241] on p "Place Order" at bounding box center [560, 238] width 37 height 10
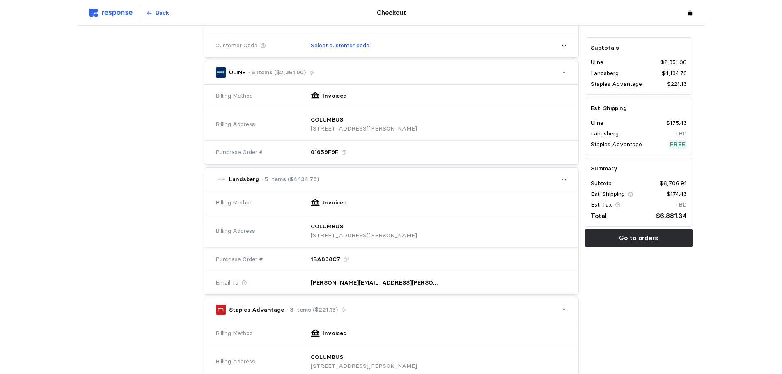
scroll to position [272, 0]
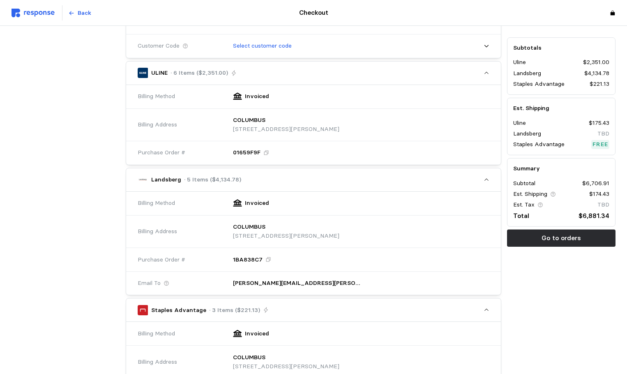
click at [34, 17] on div "Back" at bounding box center [122, 13] width 223 height 16
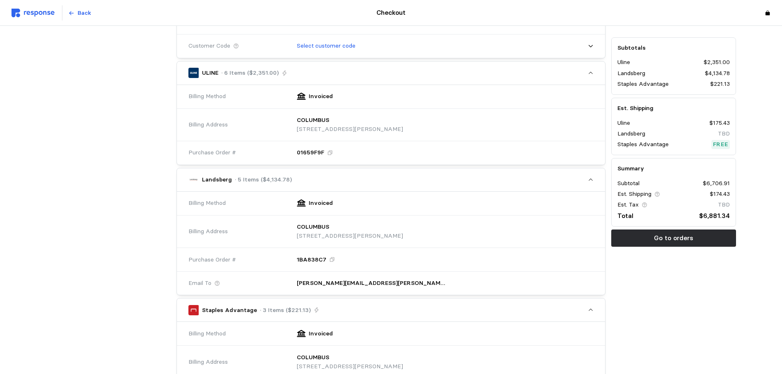
click at [28, 9] on img at bounding box center [32, 13] width 43 height 9
